Goal: Book appointment/travel/reservation

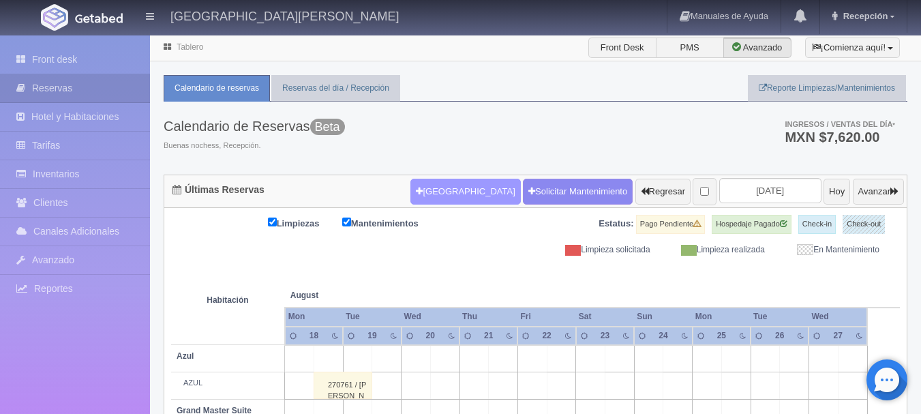
click at [435, 190] on button "[GEOGRAPHIC_DATA]" at bounding box center [465, 192] width 110 height 26
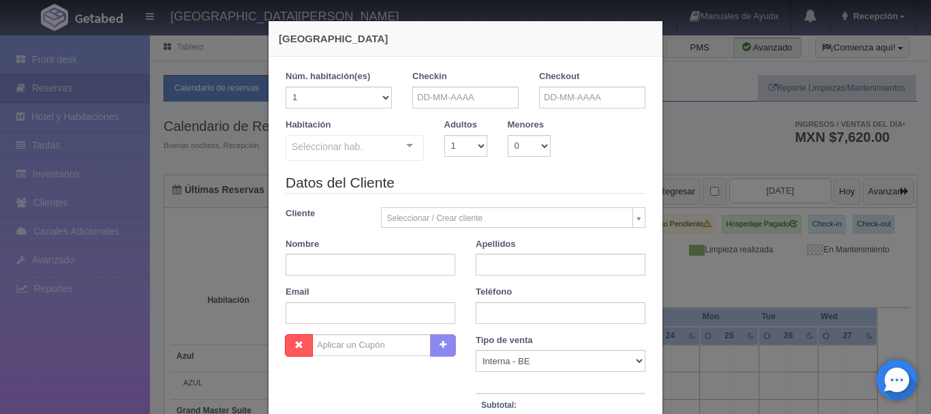
checkbox input "false"
click at [707, 138] on div "Nueva Reserva 1 Núm. habitación(es) 1 2 3 4 5 6 7 8 9 10 11 12 13 14 15 16 17 1…" at bounding box center [465, 207] width 931 height 414
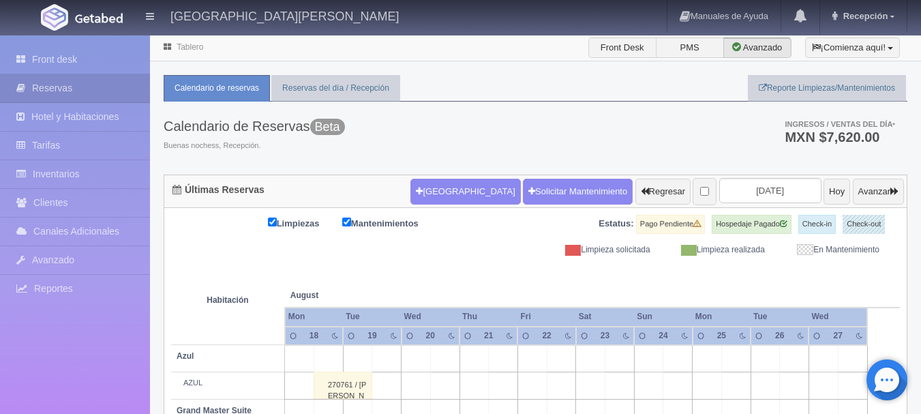
click at [761, 207] on div "Nueva Reserva Solicitar Mantenimiento Regresar 2025-08-20 Hoy Avanzar" at bounding box center [657, 191] width 500 height 35
click at [755, 191] on input "2025-08-20" at bounding box center [770, 190] width 102 height 25
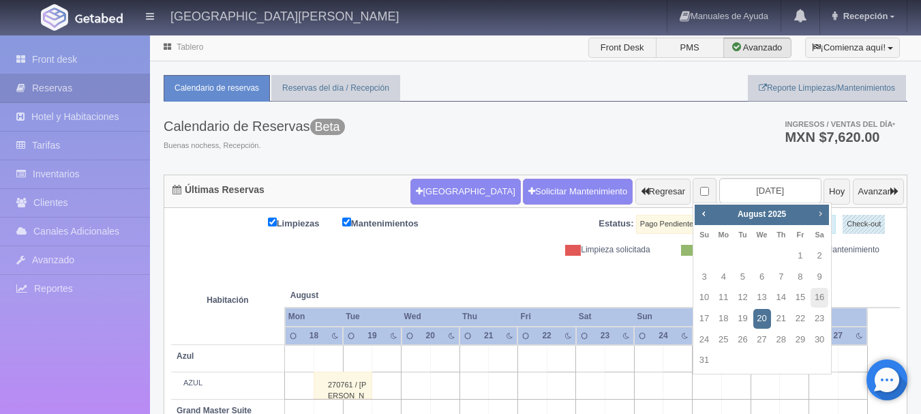
click at [823, 219] on link "Next" at bounding box center [820, 213] width 15 height 15
click at [743, 336] on link "30" at bounding box center [742, 340] width 18 height 20
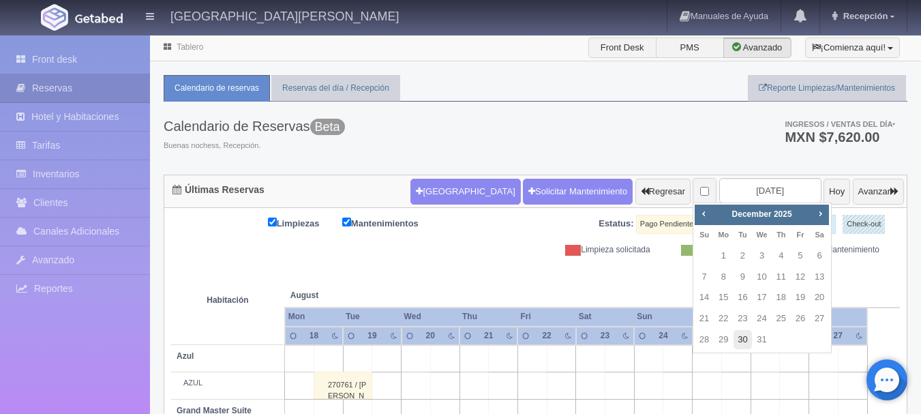
type input "[DATE]"
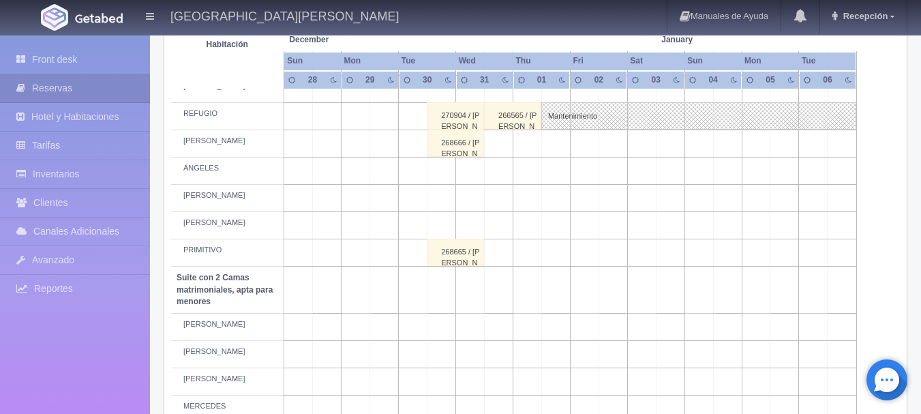
scroll to position [714, 0]
